Goal: Information Seeking & Learning: Learn about a topic

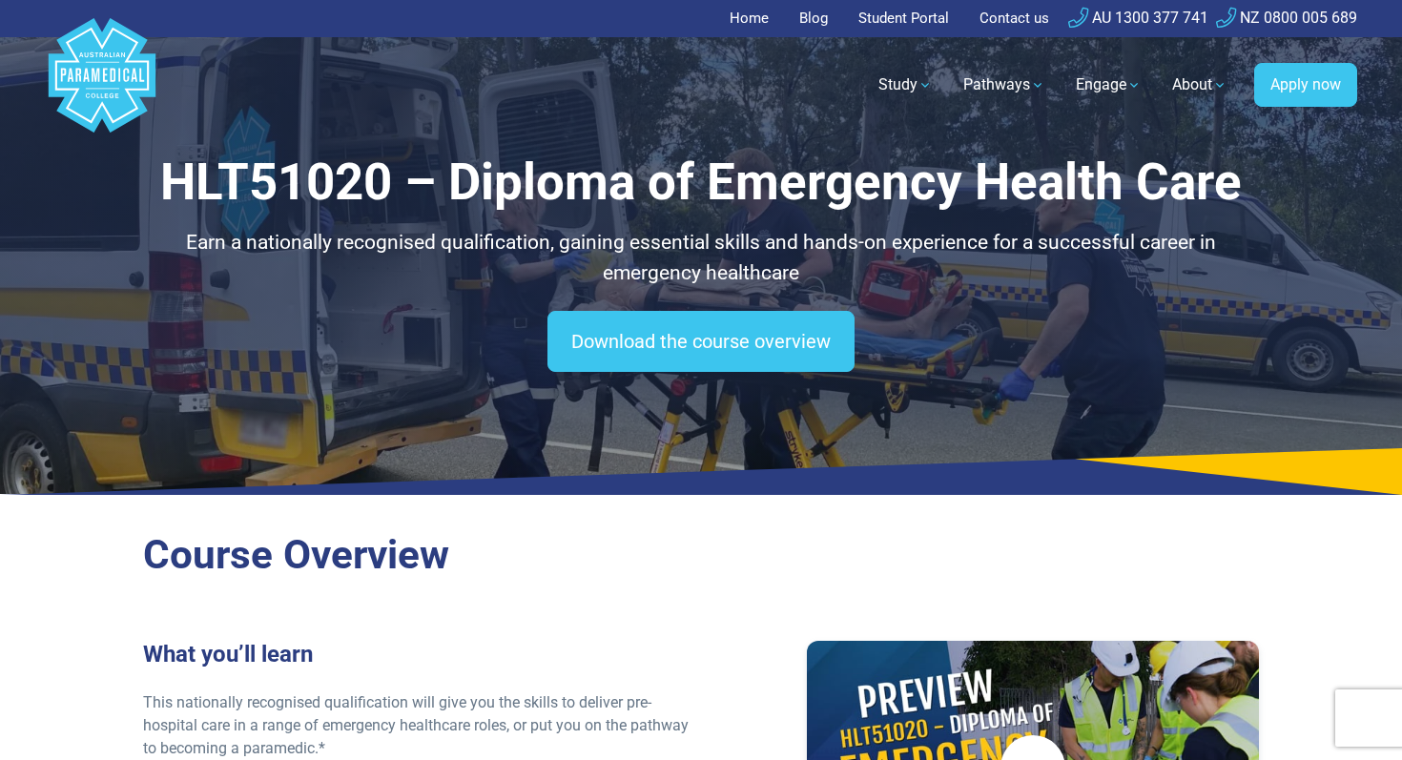
click at [110, 60] on polygon "Australian Paramedical College" at bounding box center [102, 75] width 107 height 114
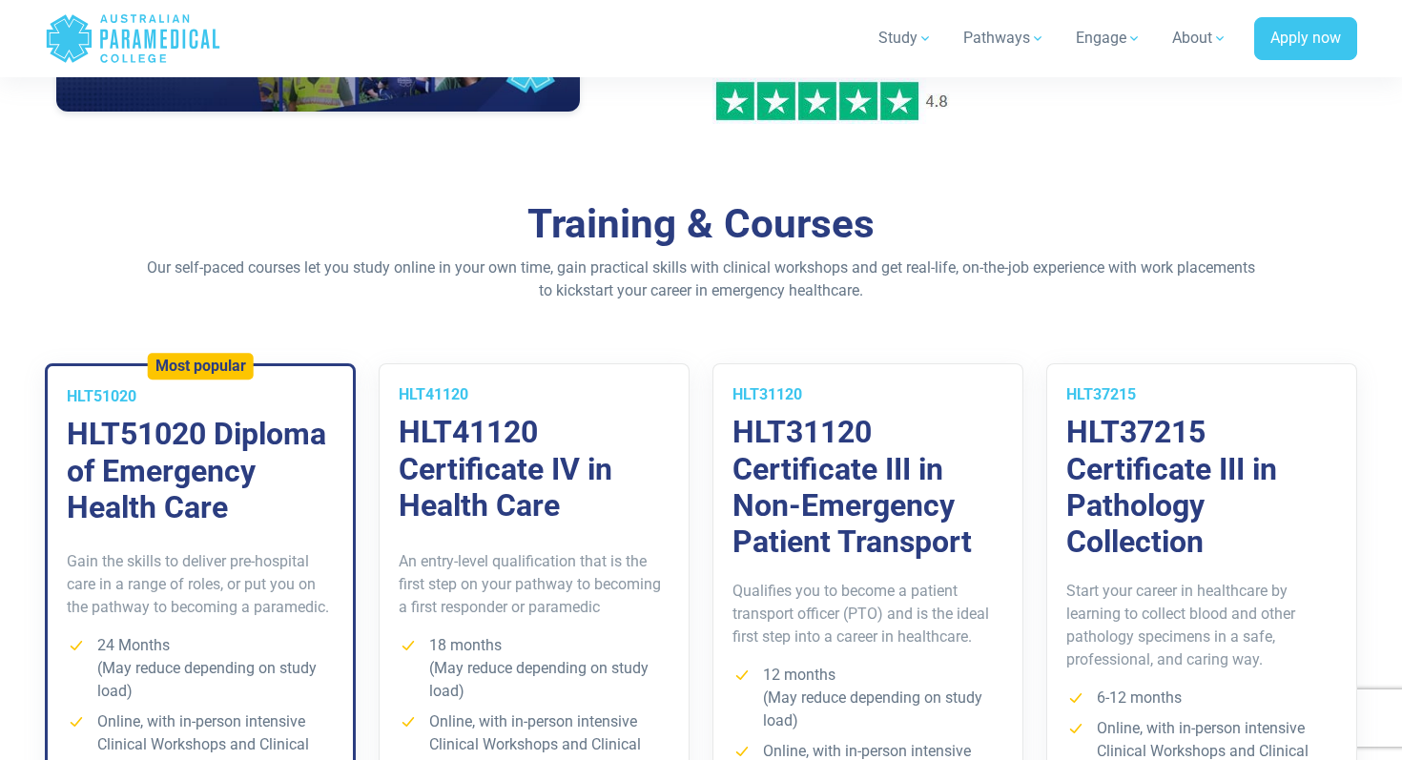
scroll to position [1262, 0]
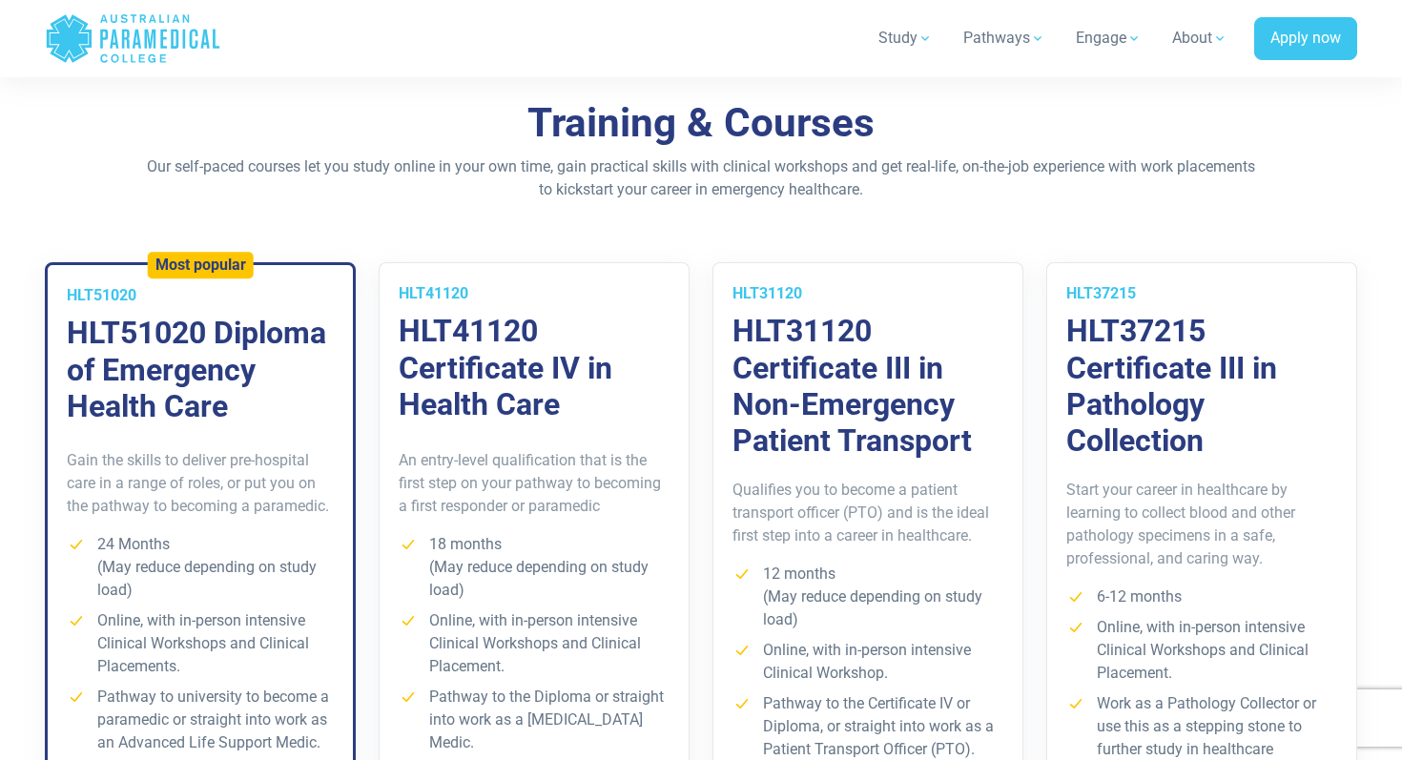
click at [1128, 531] on p "Start your career in healthcare by learning to collect blood and other patholog…" at bounding box center [1202, 525] width 271 height 92
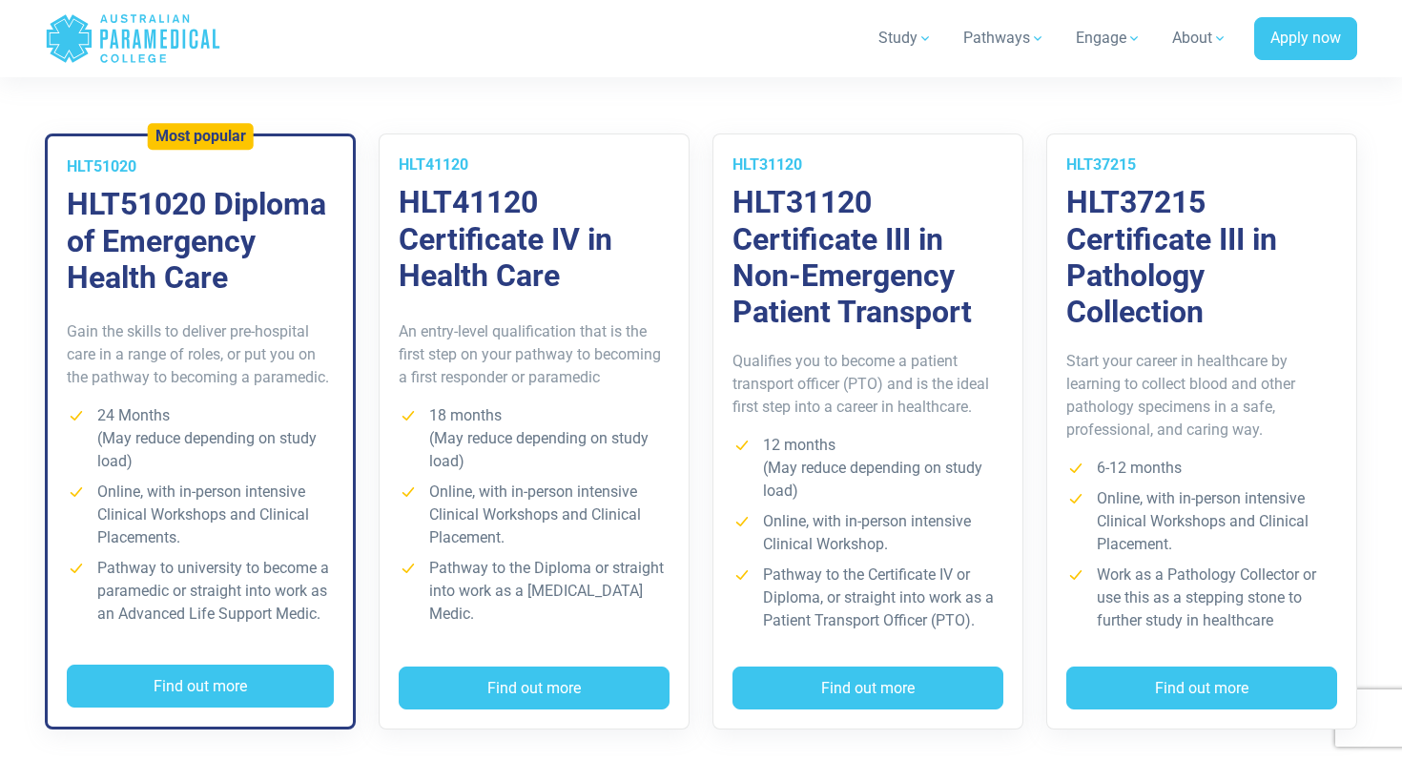
scroll to position [1428, 0]
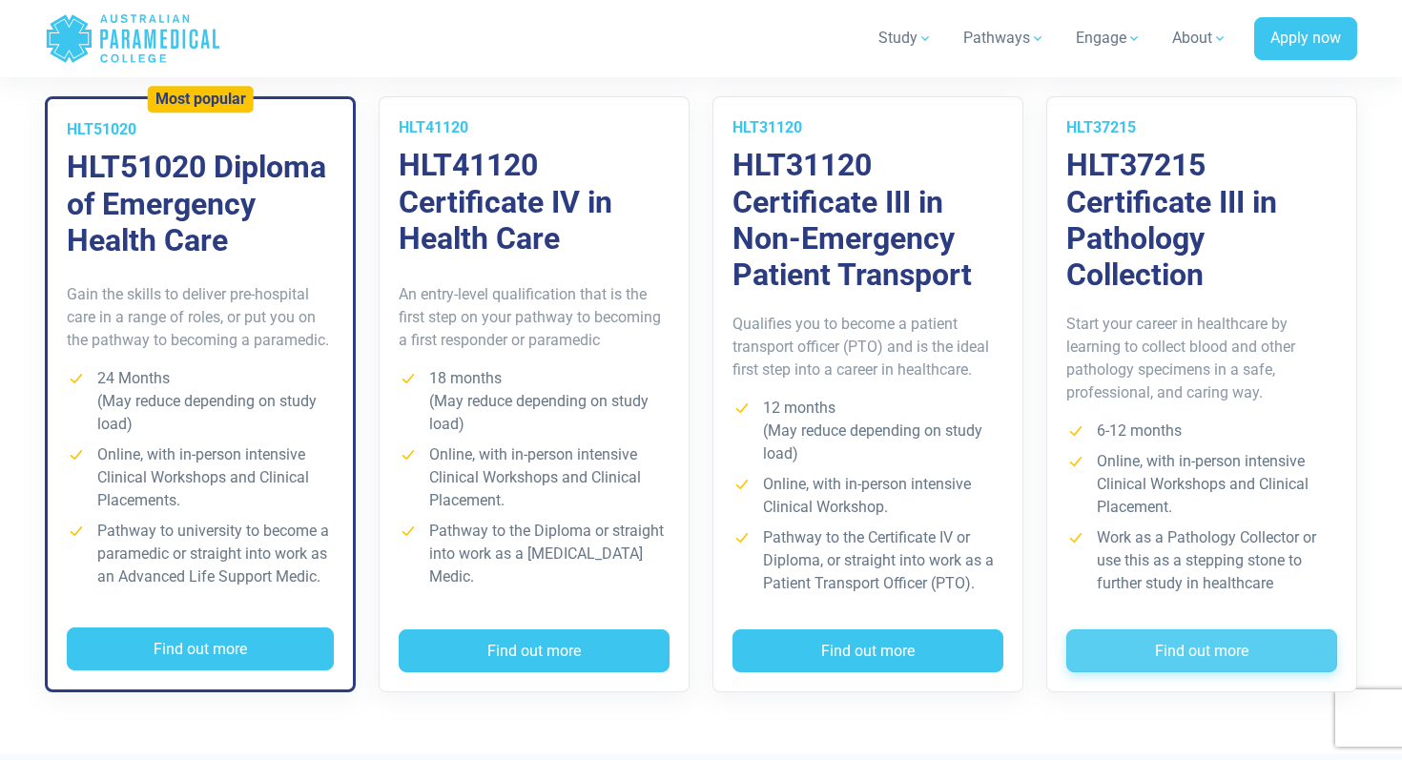
click at [1186, 642] on button "Find out more" at bounding box center [1202, 652] width 271 height 44
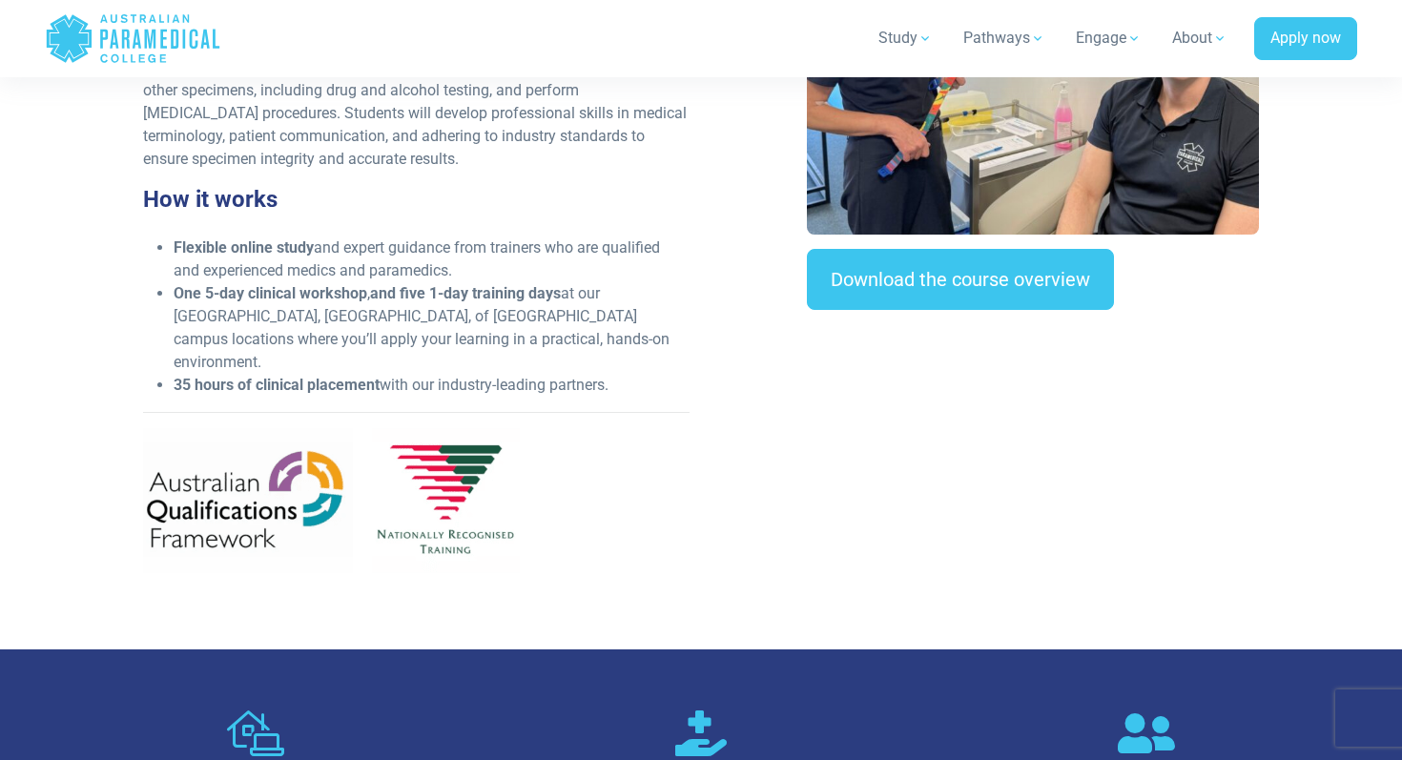
scroll to position [750, 0]
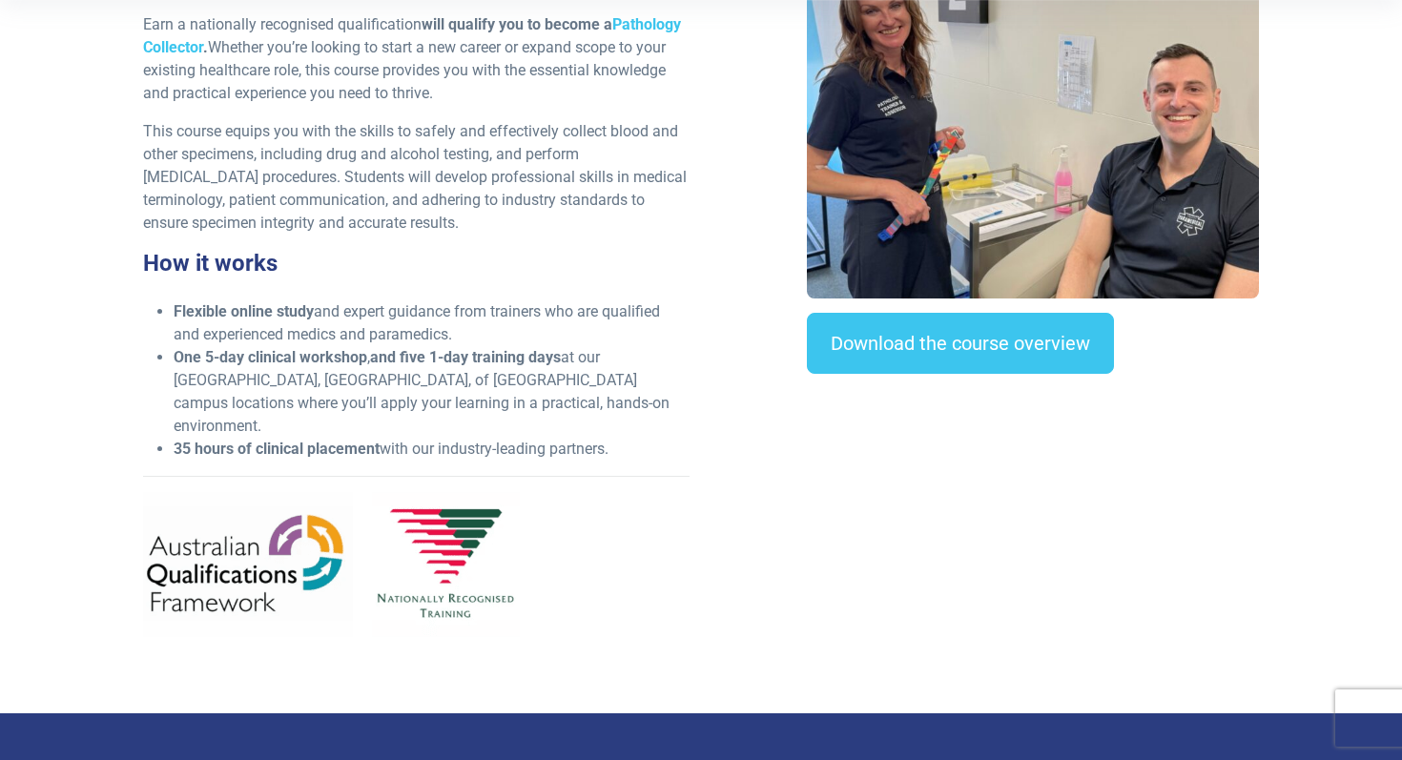
scroll to position [725, 0]
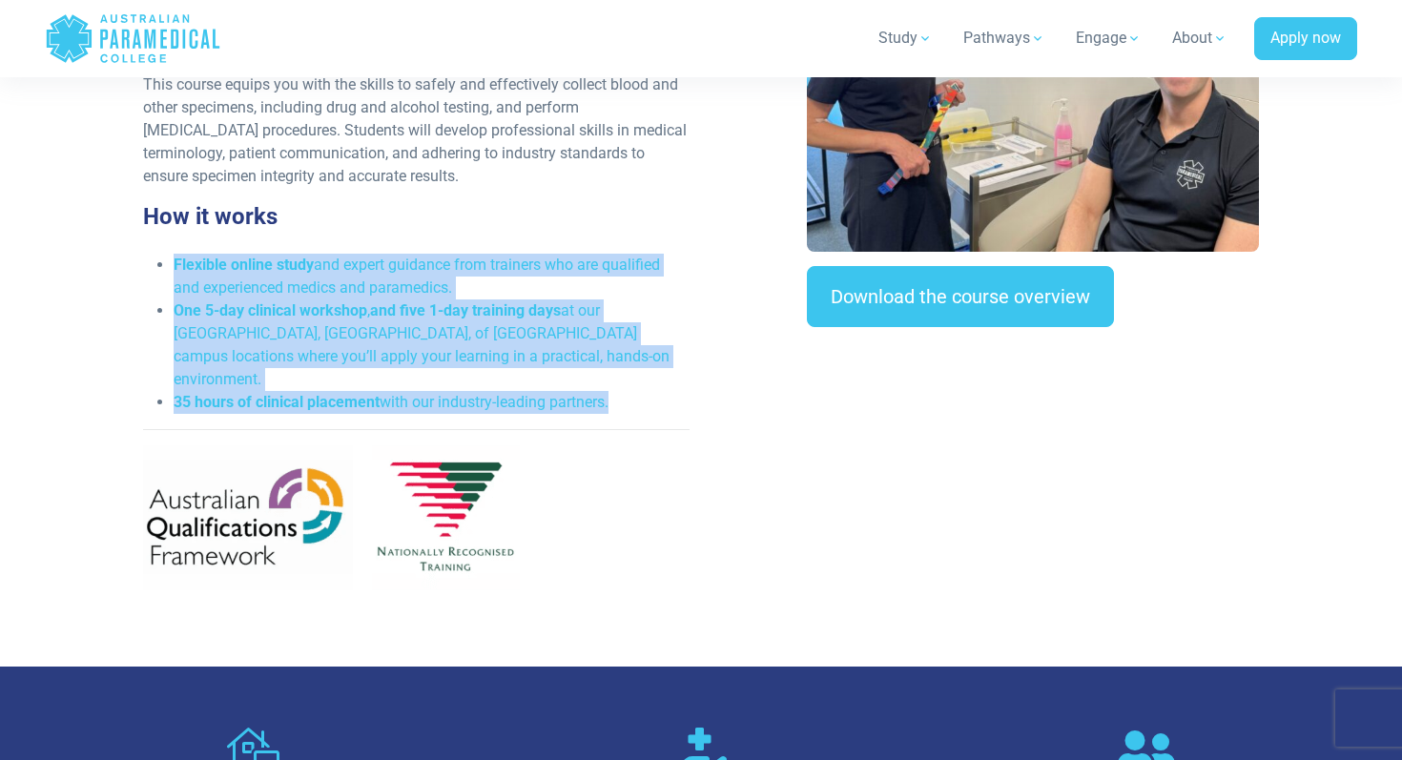
drag, startPoint x: 174, startPoint y: 263, endPoint x: 594, endPoint y: 374, distance: 435.1
click at [604, 382] on ul "Flexible online study and expert guidance from trainers who are qualified and e…" at bounding box center [416, 334] width 547 height 160
copy ul "Flexible online study and expert guidance from trainers who are qualified and e…"
click at [462, 314] on strong "and five 1-day training days" at bounding box center [465, 310] width 191 height 18
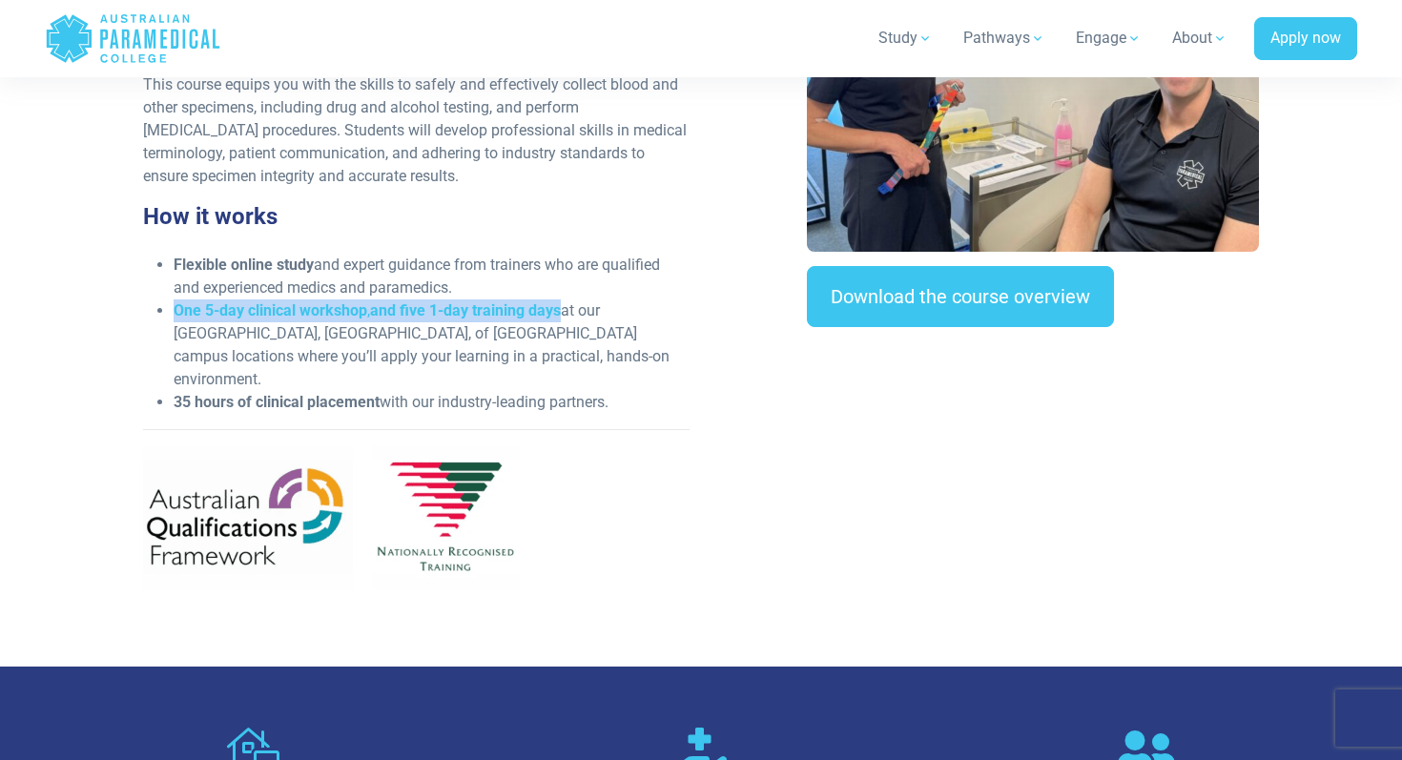
drag, startPoint x: 177, startPoint y: 307, endPoint x: 564, endPoint y: 317, distance: 386.5
click at [564, 317] on li "One 5-day clinical workshop , and five 1-day training days at our NSW, QLD, of …" at bounding box center [432, 346] width 516 height 92
copy li "One 5-day clinical workshop , and five 1-day training days"
click at [68, 28] on polygon "Australian Paramedical College" at bounding box center [69, 38] width 45 height 48
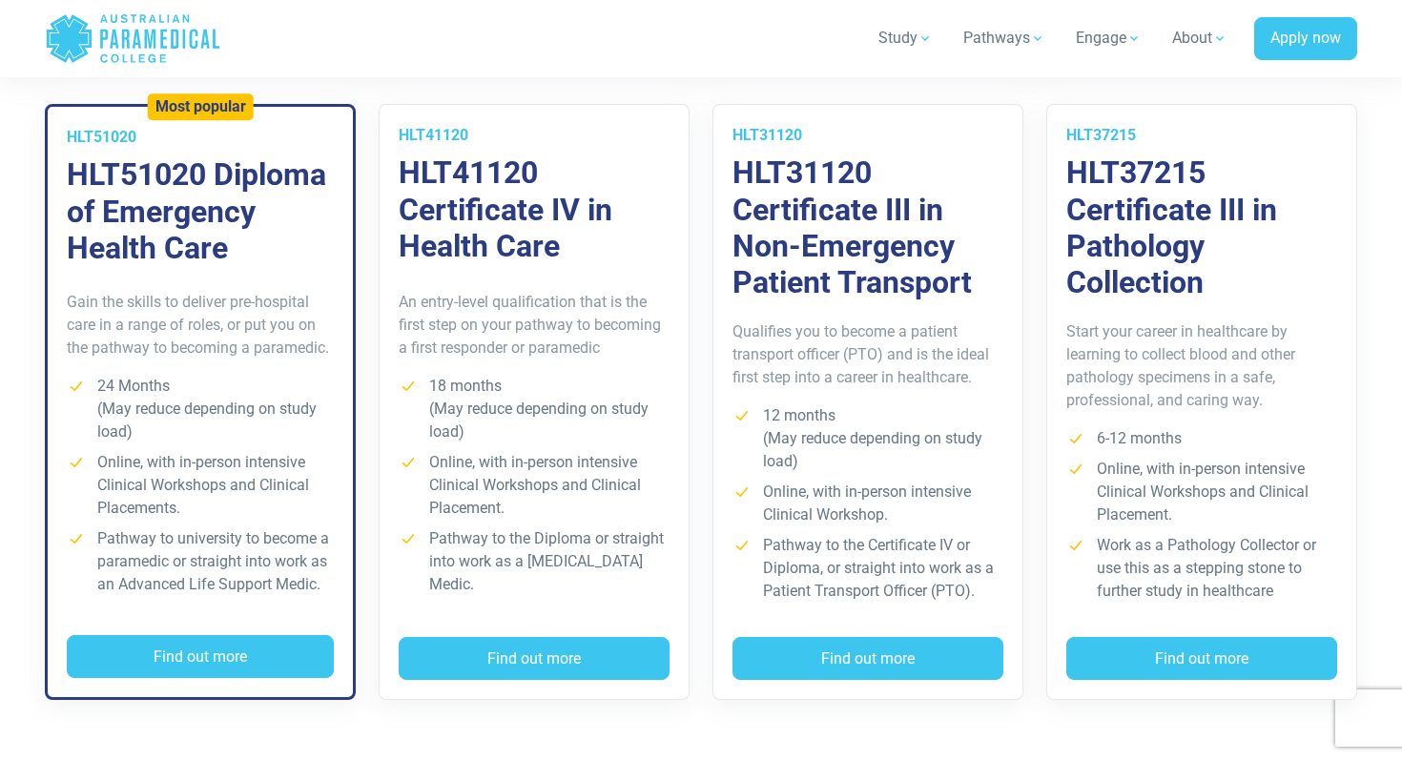
scroll to position [1423, 0]
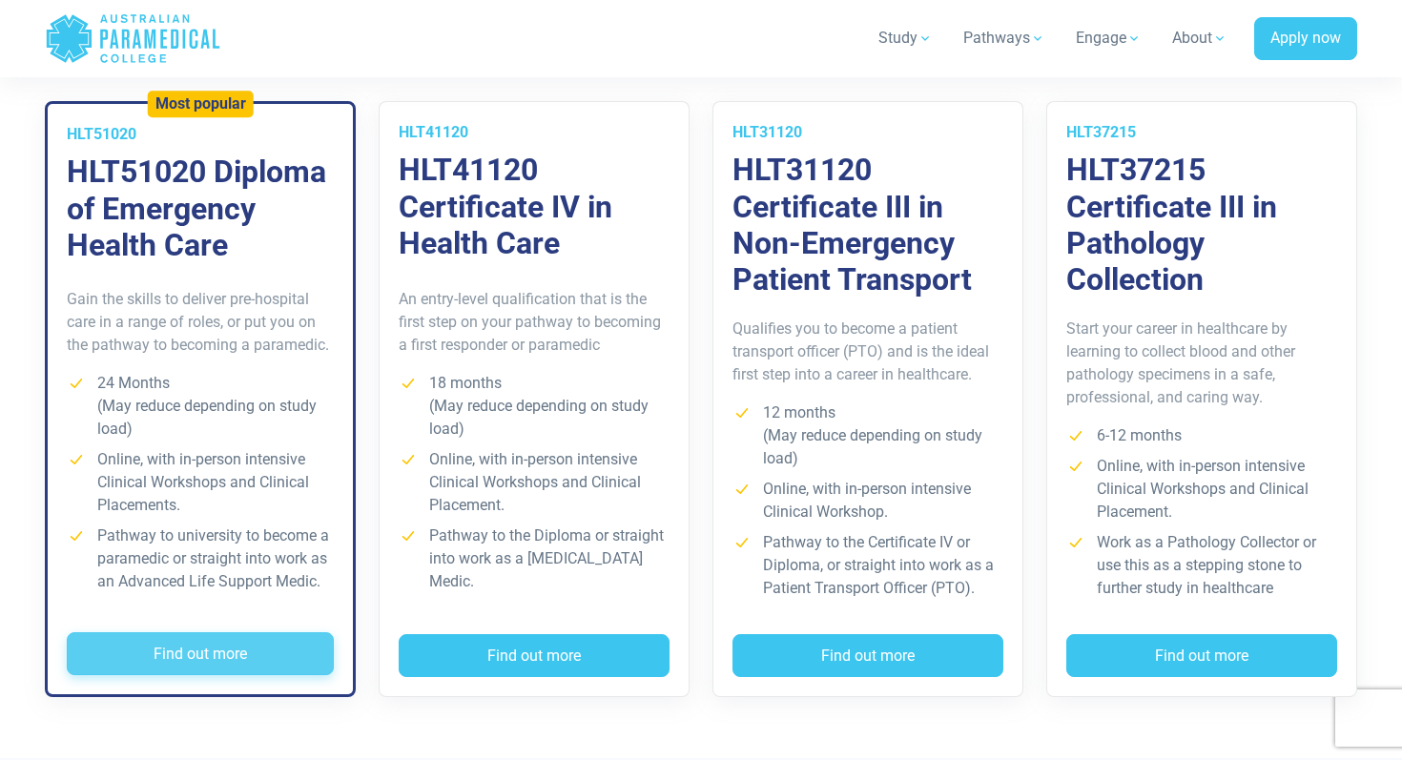
click at [253, 643] on button "Find out more" at bounding box center [200, 655] width 267 height 44
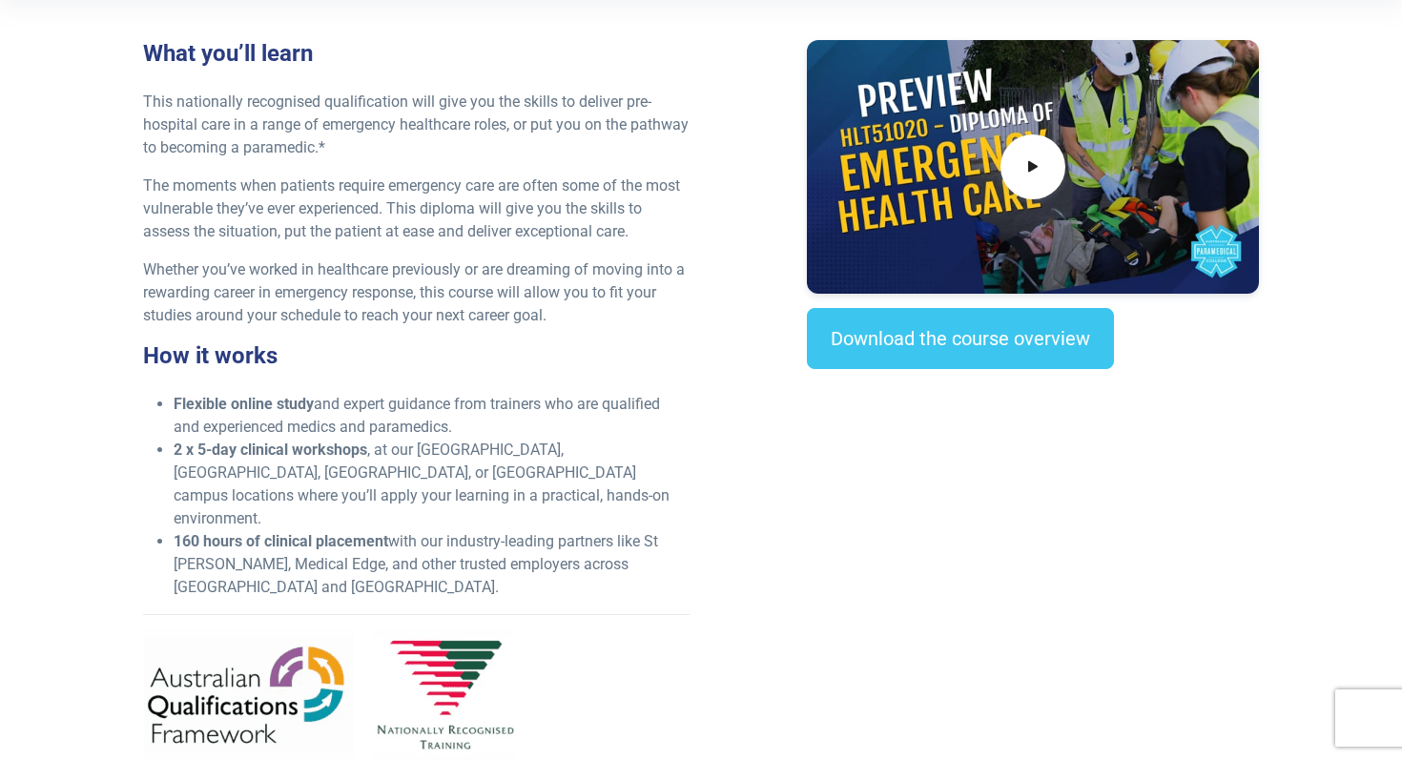
scroll to position [613, 0]
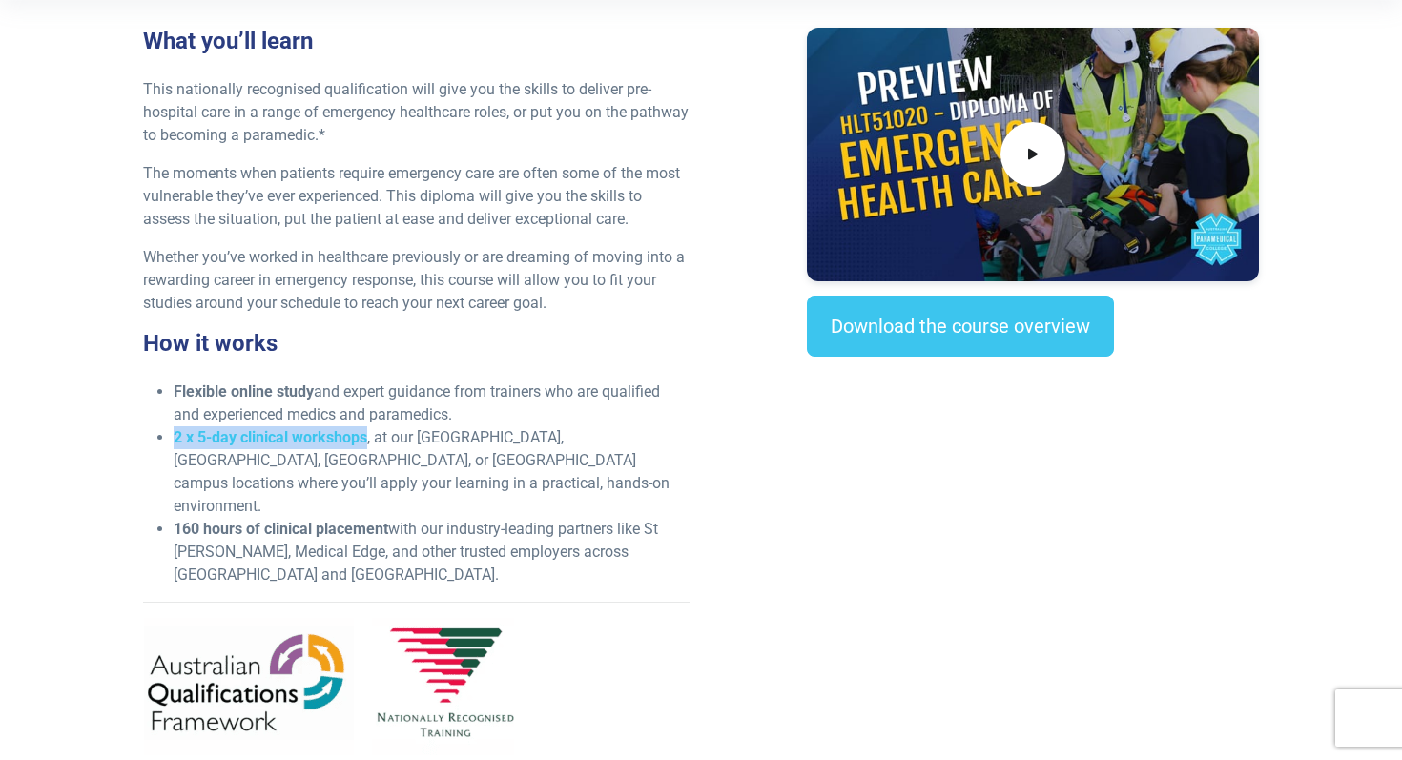
drag, startPoint x: 175, startPoint y: 441, endPoint x: 366, endPoint y: 440, distance: 191.8
click at [366, 440] on strong "2 x 5-day clinical workshops" at bounding box center [271, 437] width 194 height 18
copy strong "2 x 5-day clinical workshops"
click at [1027, 140] on icon at bounding box center [1033, 154] width 21 height 31
click at [402, 183] on p "The moments when patients require emergency care are often some of the most vul…" at bounding box center [416, 196] width 547 height 69
